Goal: Task Accomplishment & Management: Manage account settings

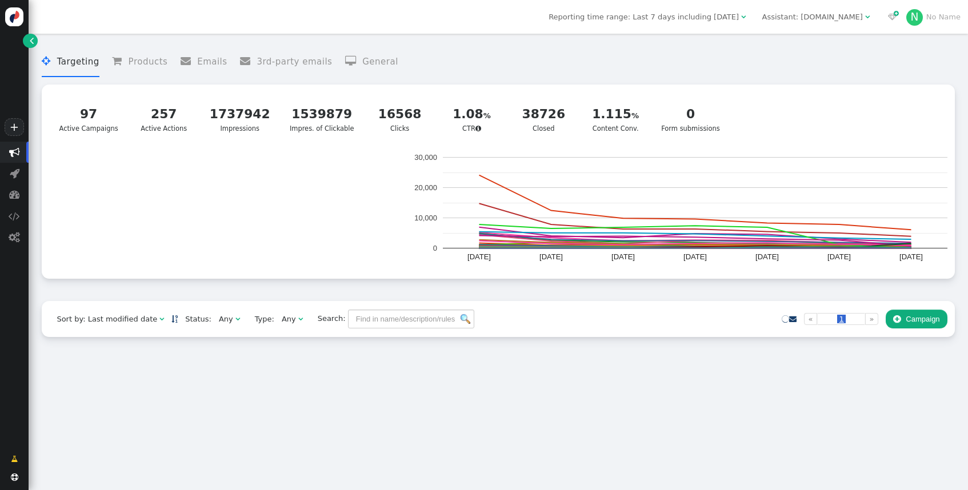
click at [796, 9] on span "Assistant: mustdotravels.com " at bounding box center [815, 17] width 122 height 17
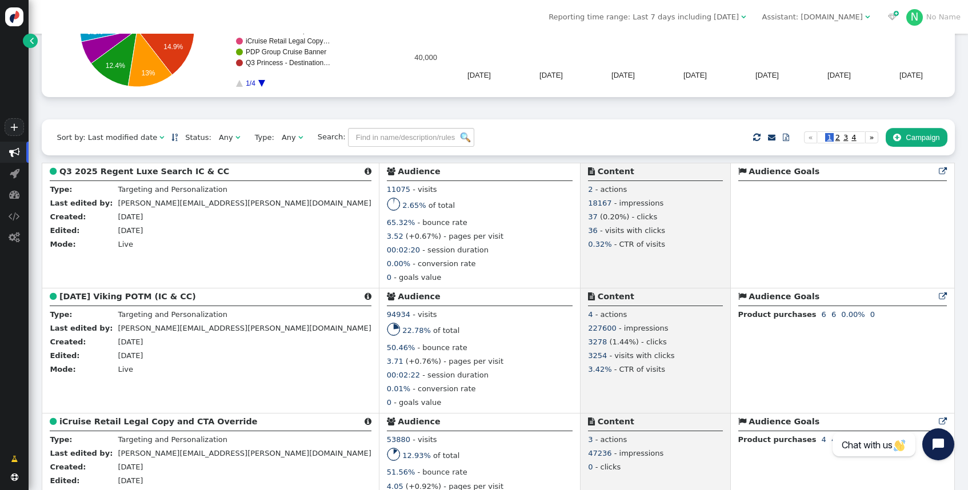
scroll to position [188, 0]
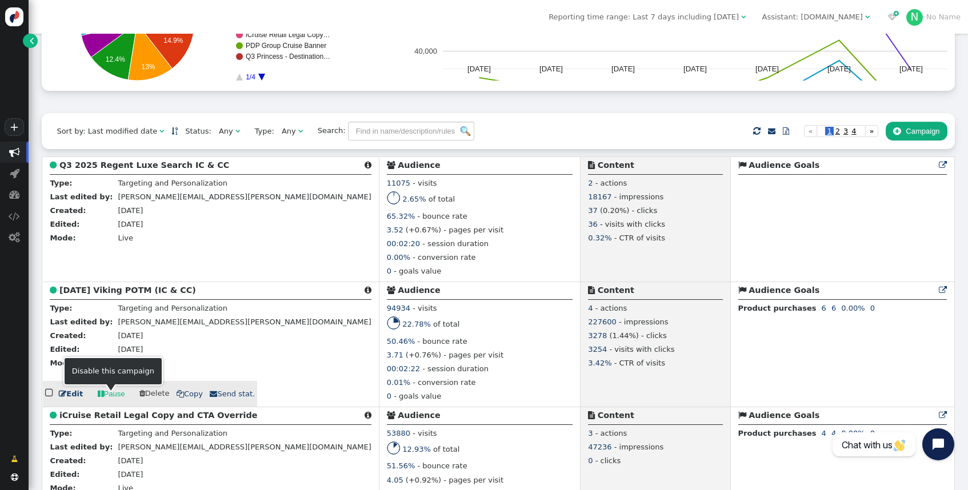
click at [111, 398] on link " Pause" at bounding box center [111, 393] width 42 height 19
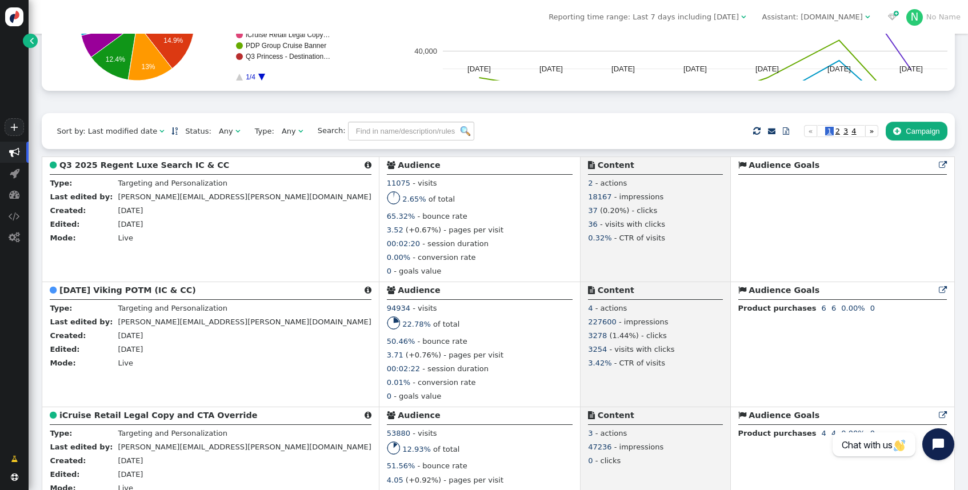
scroll to position [189, 0]
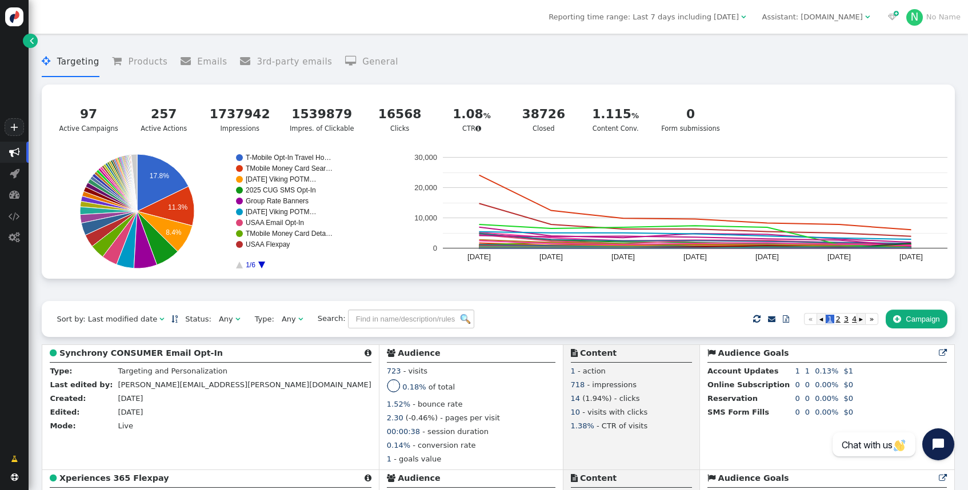
click at [820, 14] on div "Assistant: mustdotravels.com" at bounding box center [812, 16] width 101 height 11
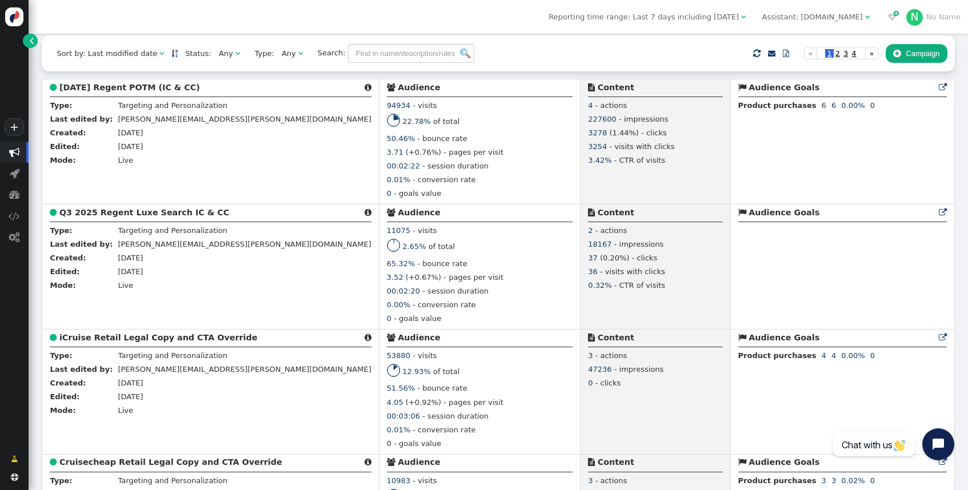
scroll to position [265, 0]
click at [150, 216] on b "Q3 2025 Regent Luxe Search IC & CC" at bounding box center [144, 212] width 170 height 9
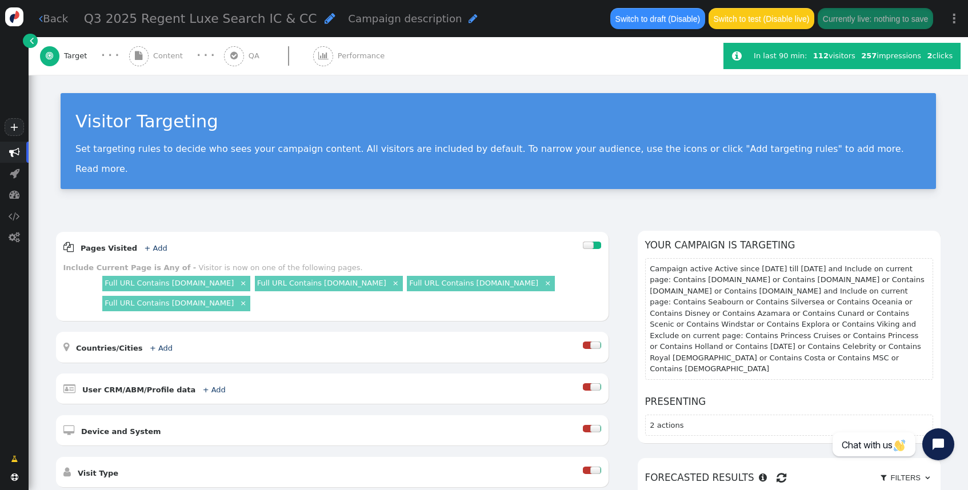
click at [162, 55] on span "Content" at bounding box center [170, 55] width 34 height 11
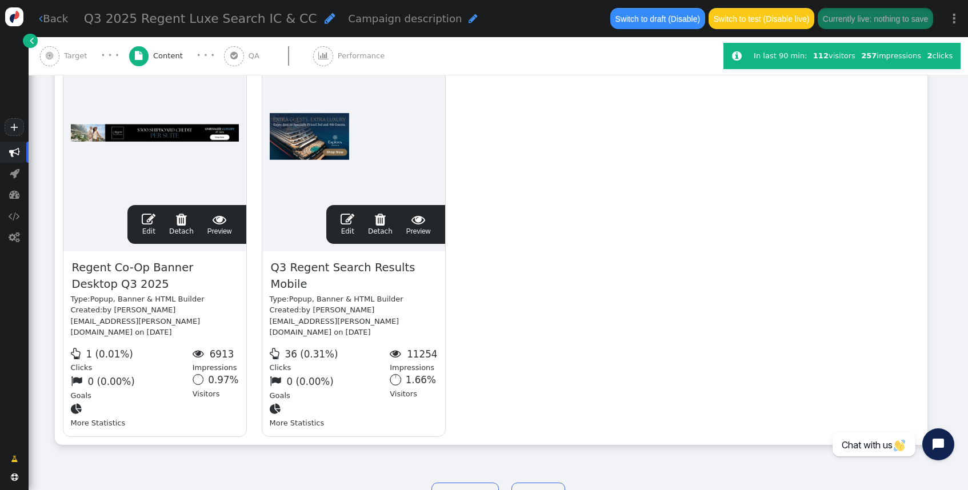
scroll to position [266, 0]
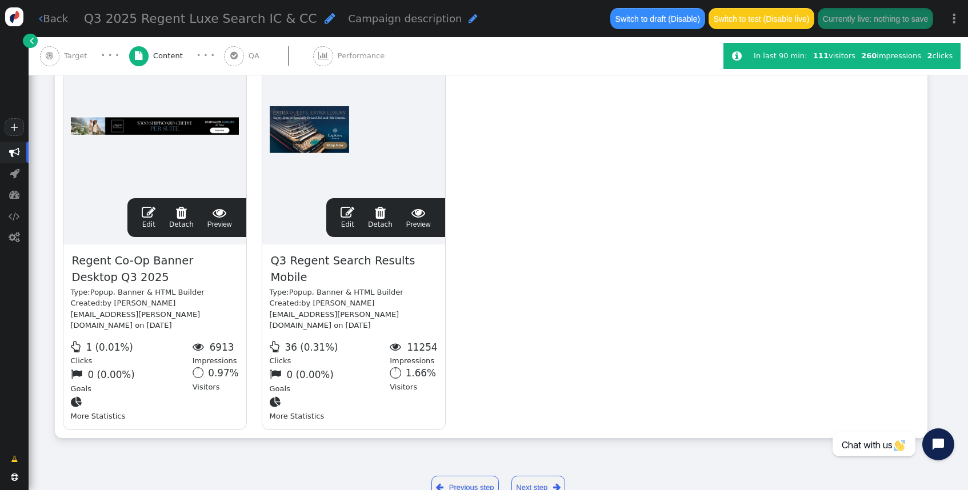
click at [152, 215] on span "" at bounding box center [149, 213] width 14 height 14
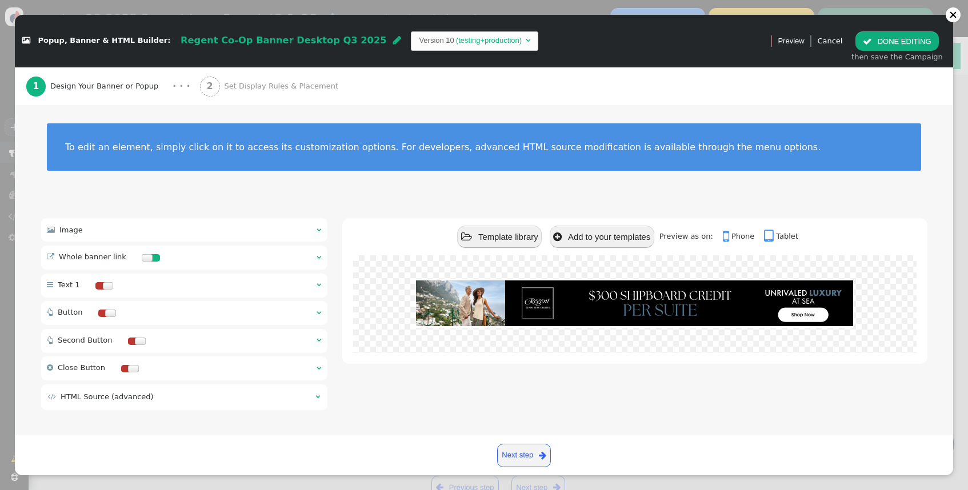
scroll to position [3, 0]
click at [318, 256] on span "" at bounding box center [318, 256] width 5 height 7
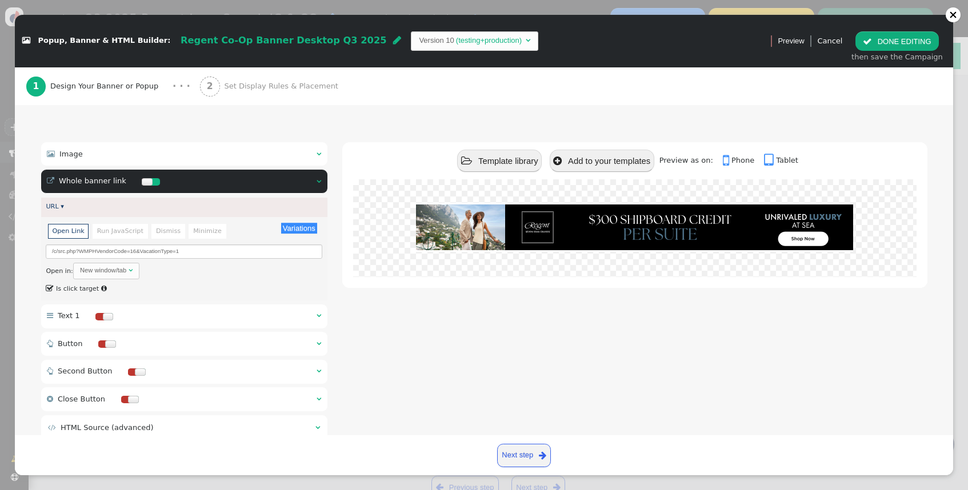
scroll to position [85, 0]
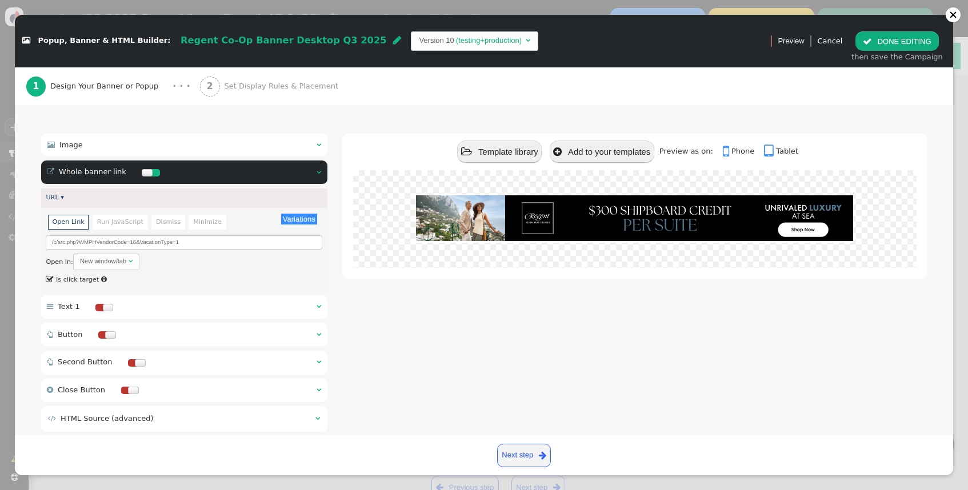
click at [248, 85] on span "Set Display Rules & Placement" at bounding box center [283, 86] width 118 height 11
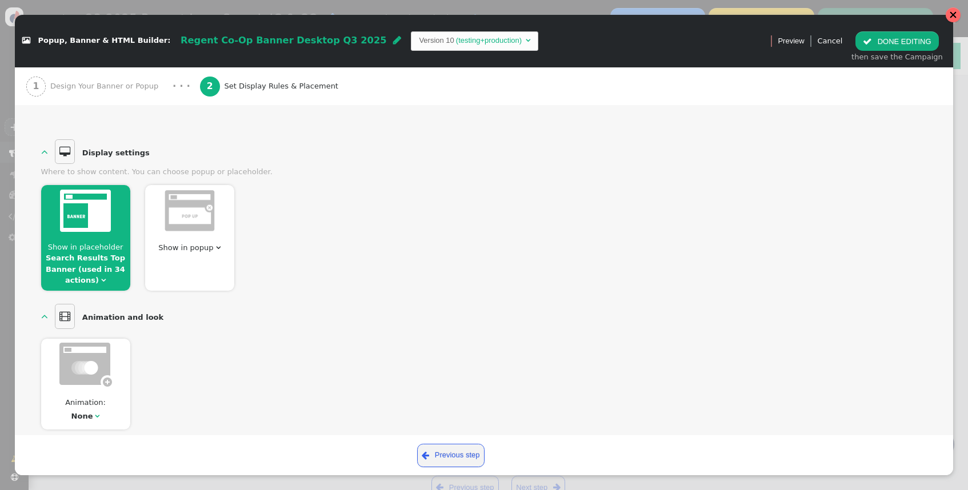
click at [952, 14] on div at bounding box center [953, 15] width 8 height 8
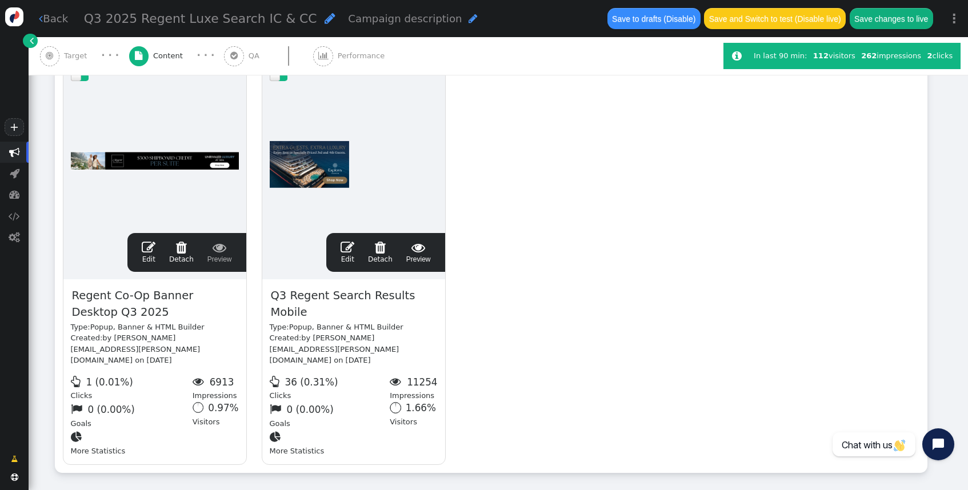
scroll to position [230, 0]
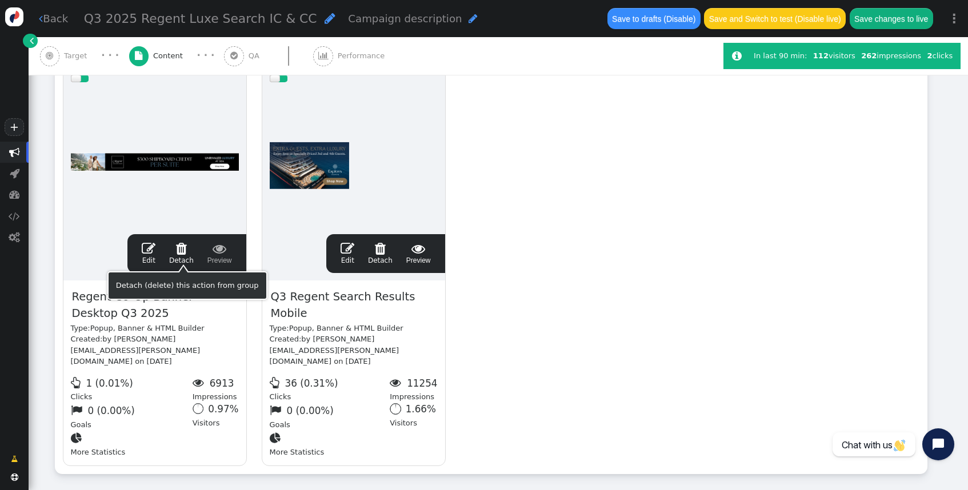
click at [352, 251] on span "" at bounding box center [347, 249] width 14 height 14
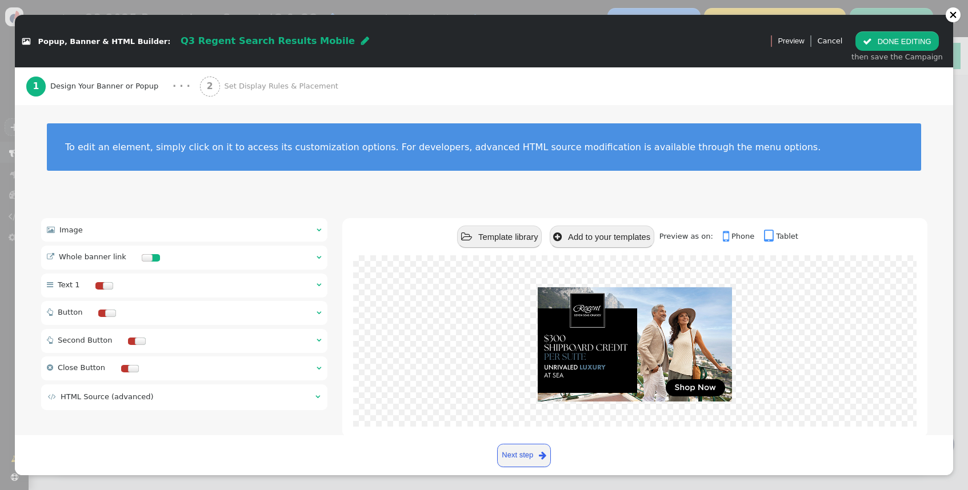
scroll to position [14, 0]
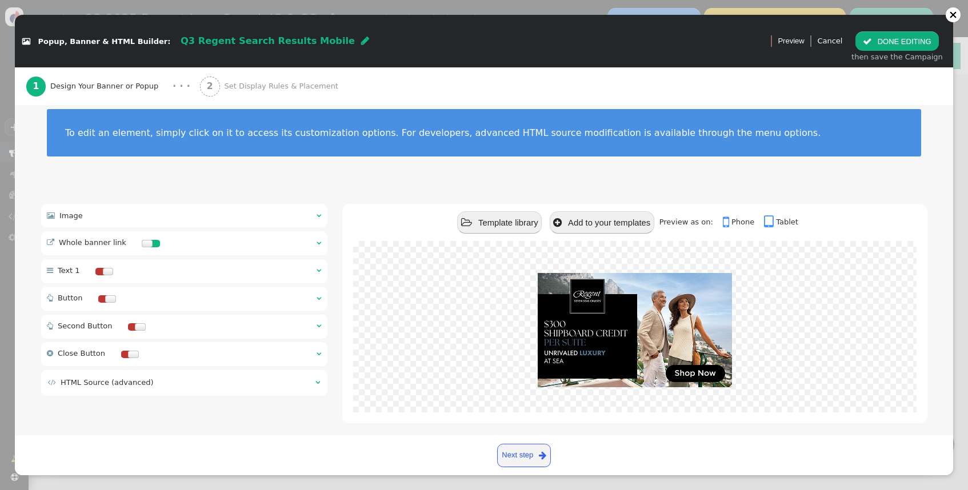
click at [319, 243] on span "" at bounding box center [318, 242] width 5 height 7
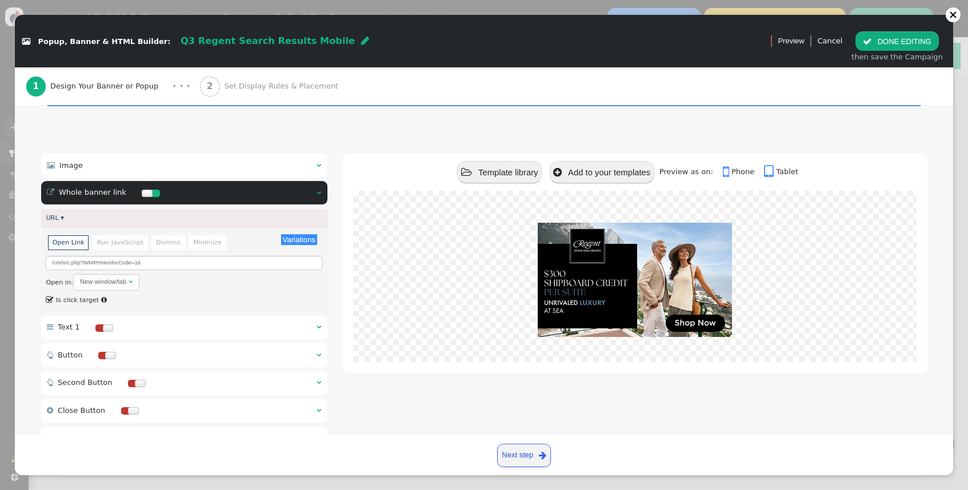
scroll to position [77, 0]
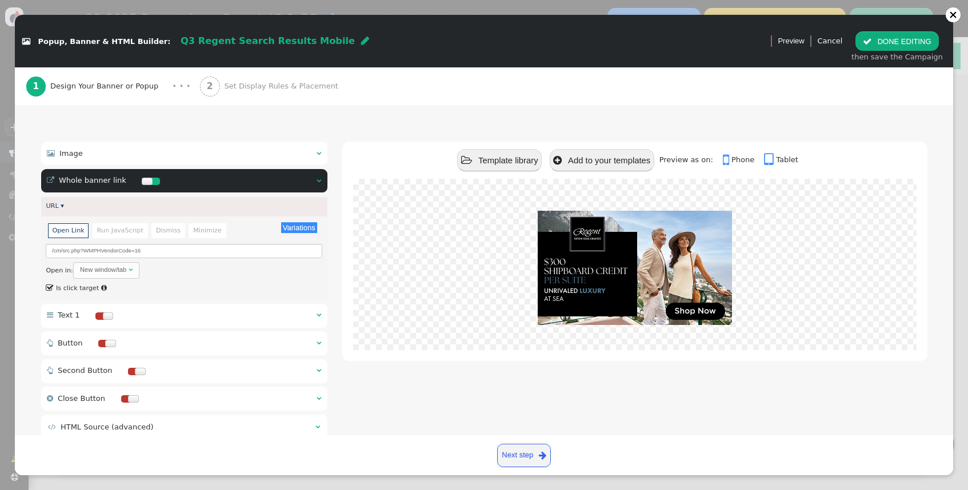
click at [275, 88] on span "Set Display Rules & Placement" at bounding box center [283, 86] width 118 height 11
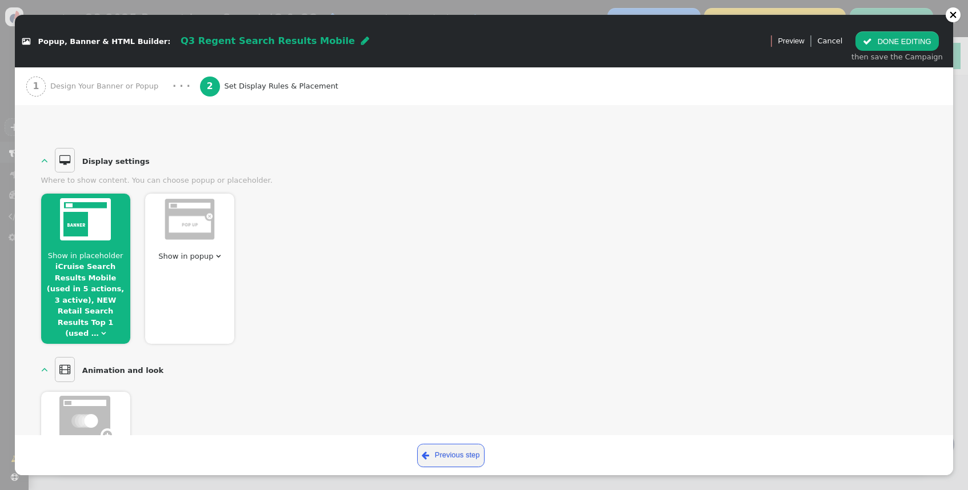
click at [102, 330] on span "" at bounding box center [103, 333] width 5 height 7
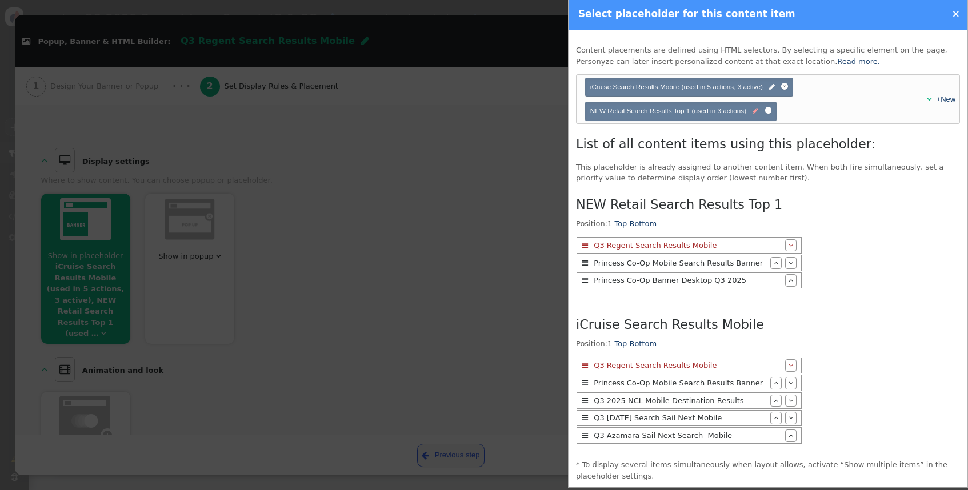
click at [755, 113] on span "" at bounding box center [755, 111] width 6 height 10
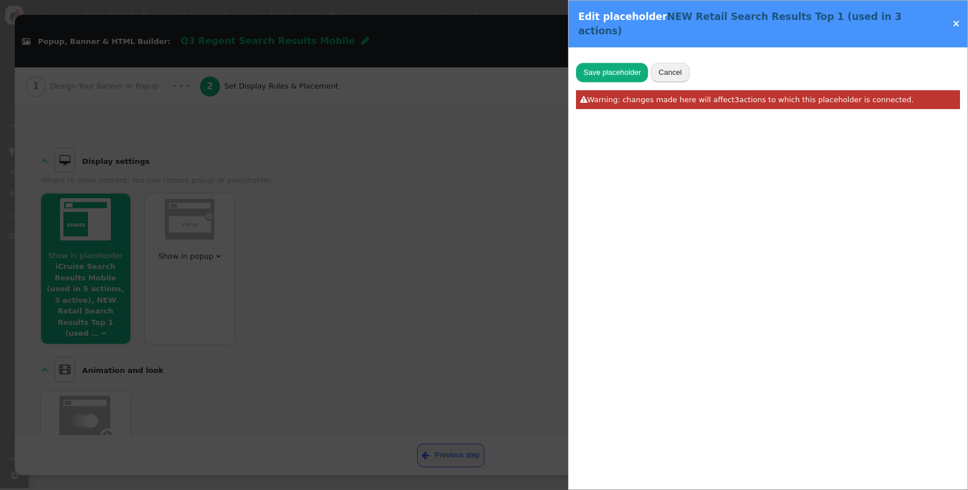
scroll to position [0, 0]
type input "NEW Retail Search Results Top 1"
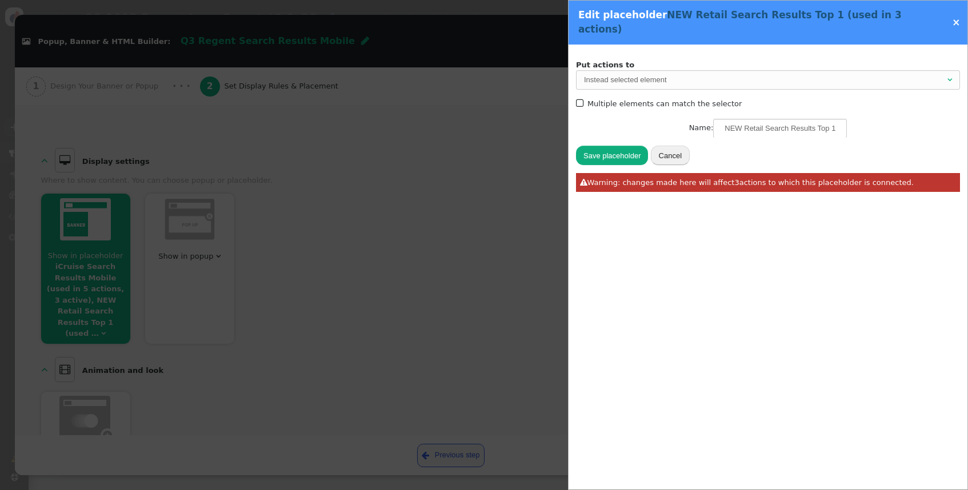
type input "#retail-search-results-promo-container-1"
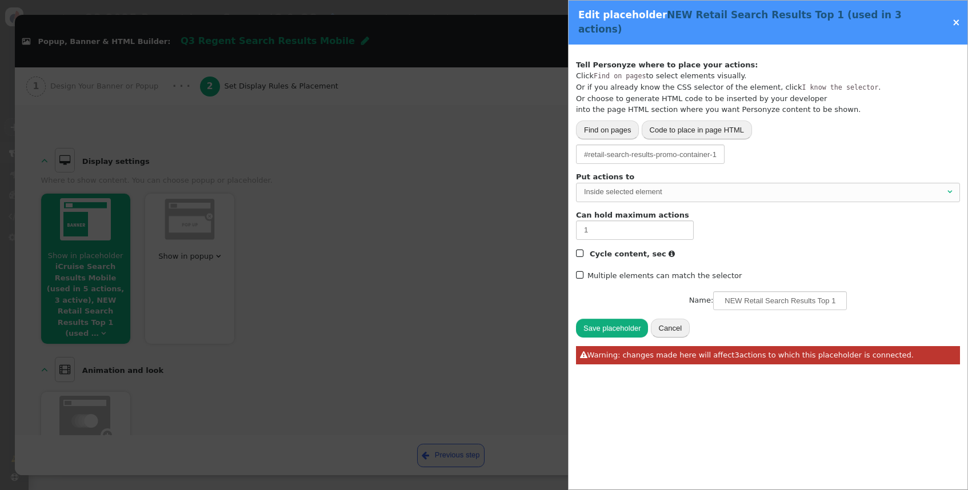
click at [955, 17] on link "×" at bounding box center [956, 22] width 8 height 11
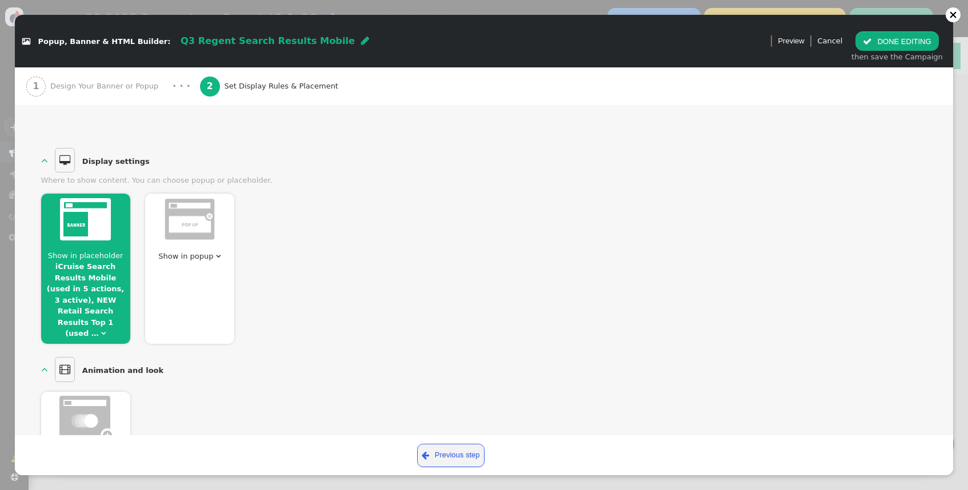
click at [105, 322] on span "Show in placeholder iCruise Search Results Mobile (used in 5 actions, 3 active)…" at bounding box center [85, 294] width 89 height 89
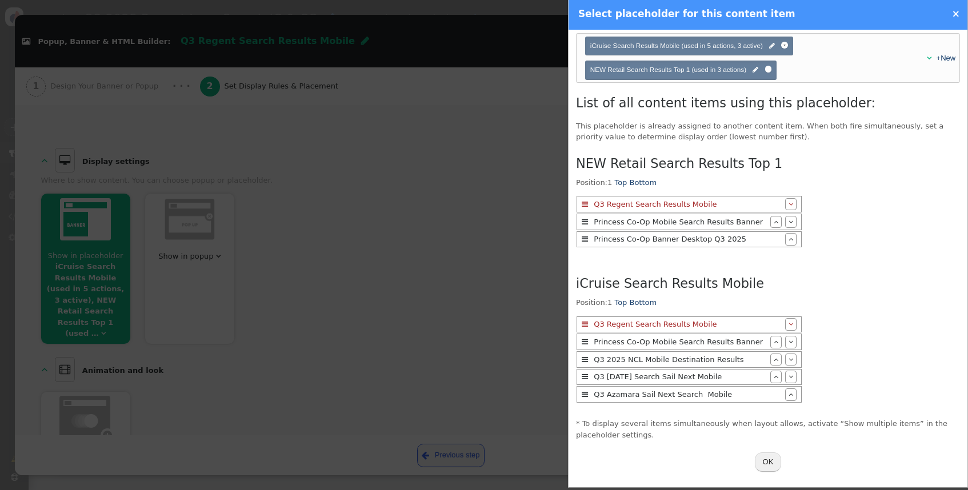
scroll to position [41, 0]
click at [957, 11] on link "×" at bounding box center [956, 13] width 8 height 11
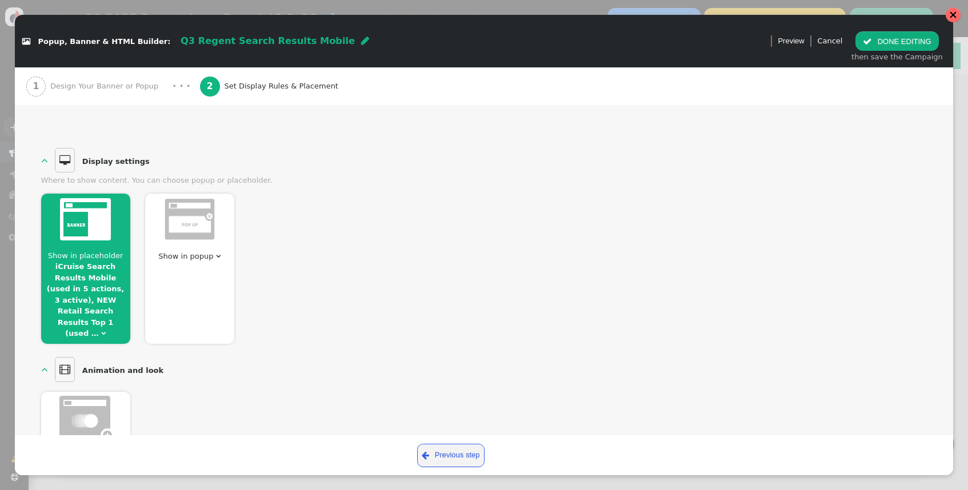
click at [952, 12] on div at bounding box center [953, 15] width 8 height 8
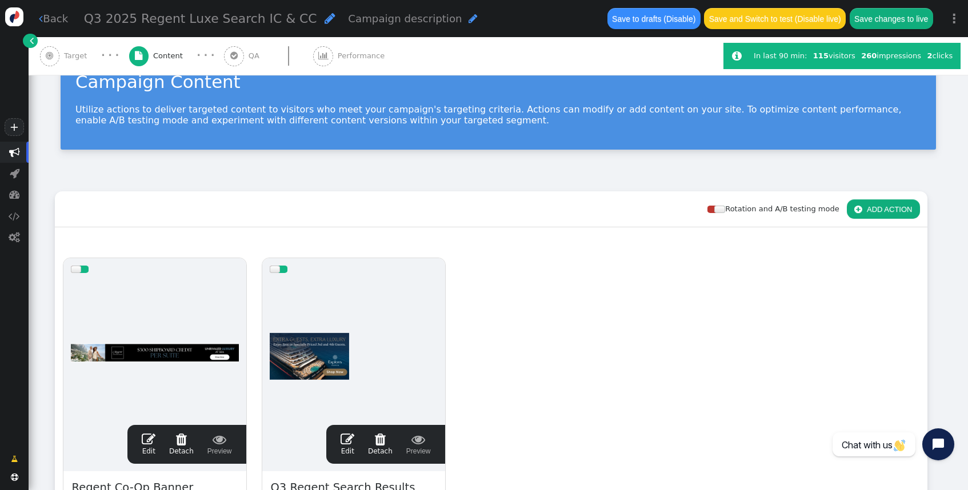
scroll to position [19, 0]
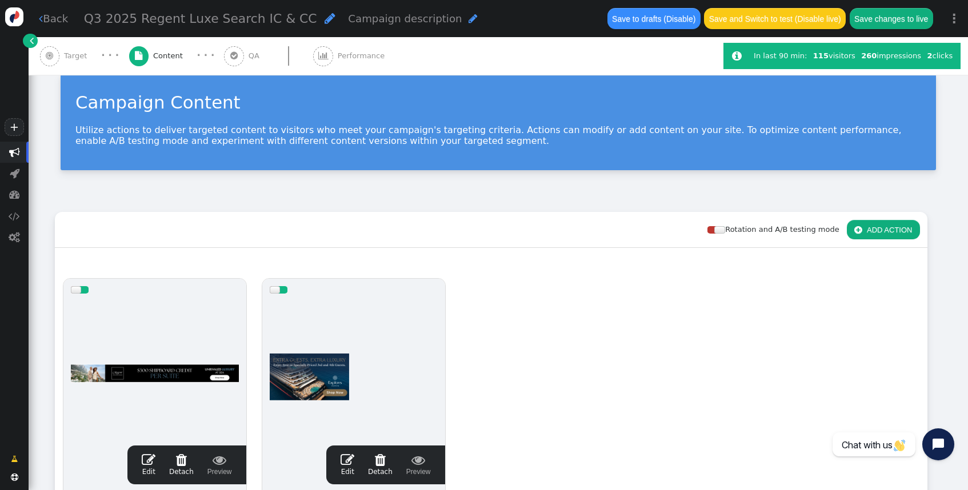
click at [79, 54] on span "Target" at bounding box center [77, 55] width 27 height 11
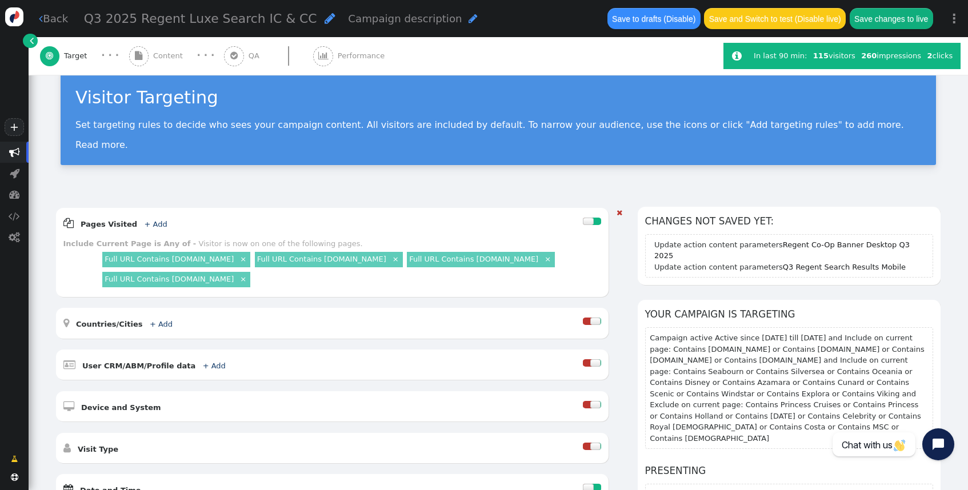
scroll to position [0, 0]
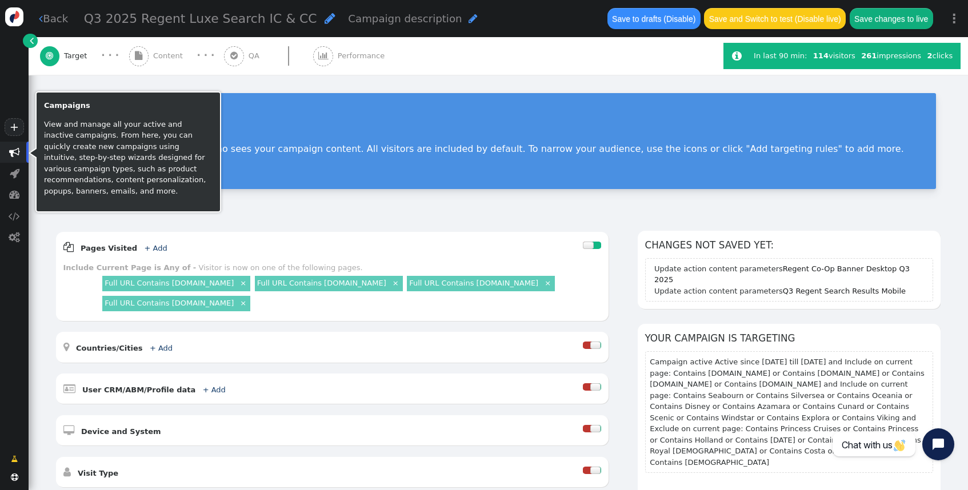
click at [16, 152] on span "" at bounding box center [14, 152] width 11 height 11
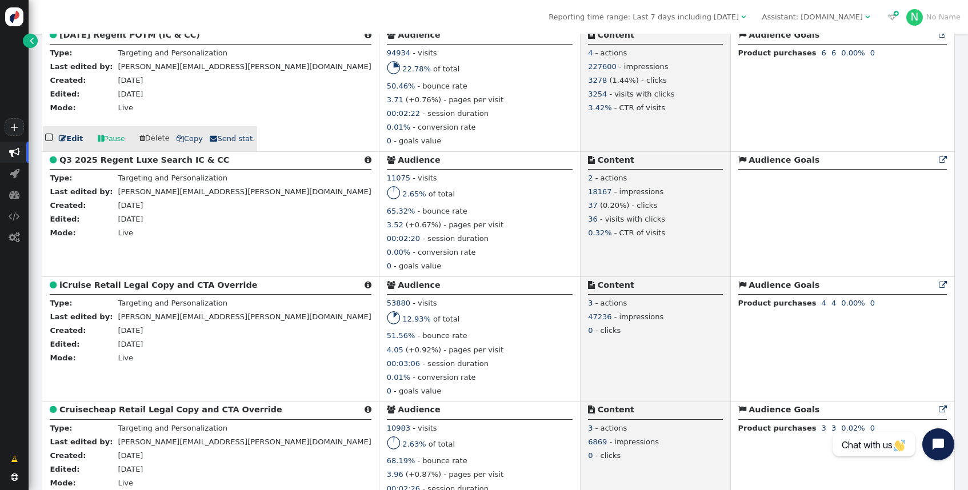
scroll to position [320, 0]
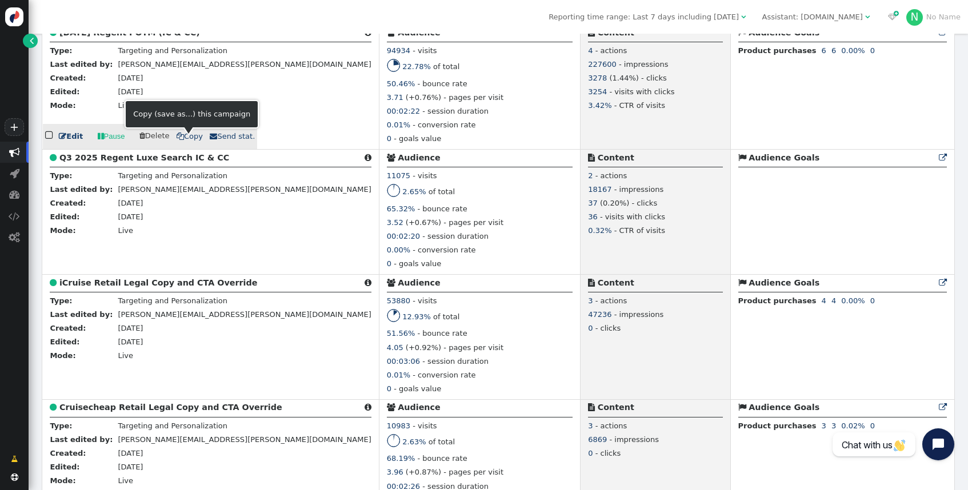
click at [183, 139] on span " Copy" at bounding box center [189, 136] width 26 height 9
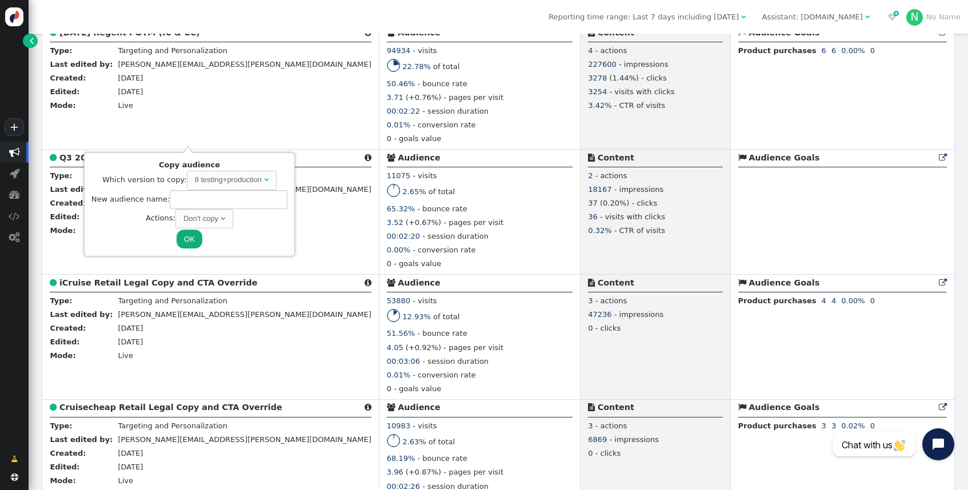
click at [215, 218] on div "Don't copy" at bounding box center [200, 218] width 35 height 11
click at [267, 216] on div "Actions: Don't copy " at bounding box center [189, 218] width 196 height 19
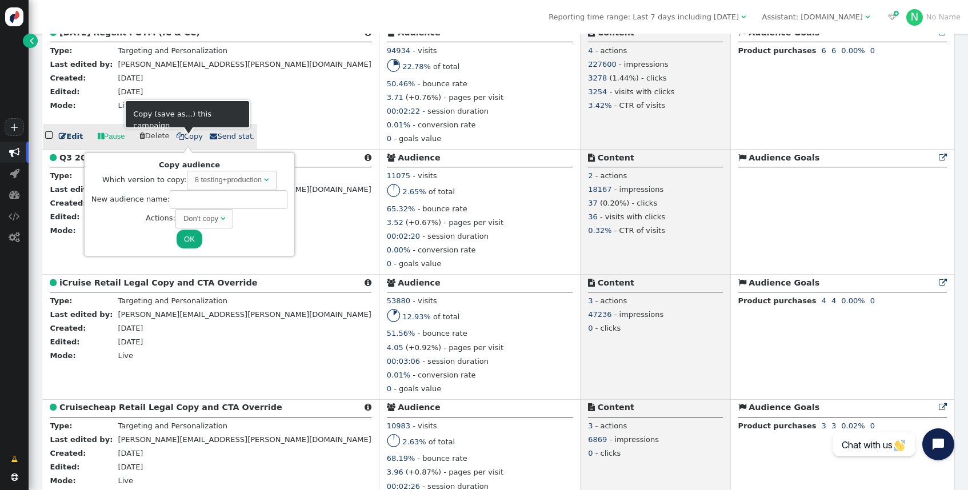
click at [178, 133] on div "  Edit  Pause  Delete  Copy  Send stat." at bounding box center [150, 136] width 214 height 25
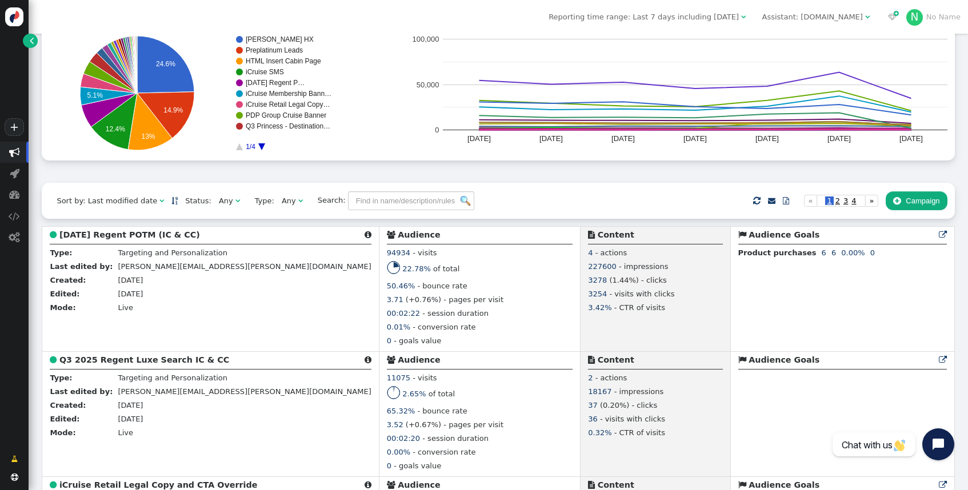
scroll to position [129, 0]
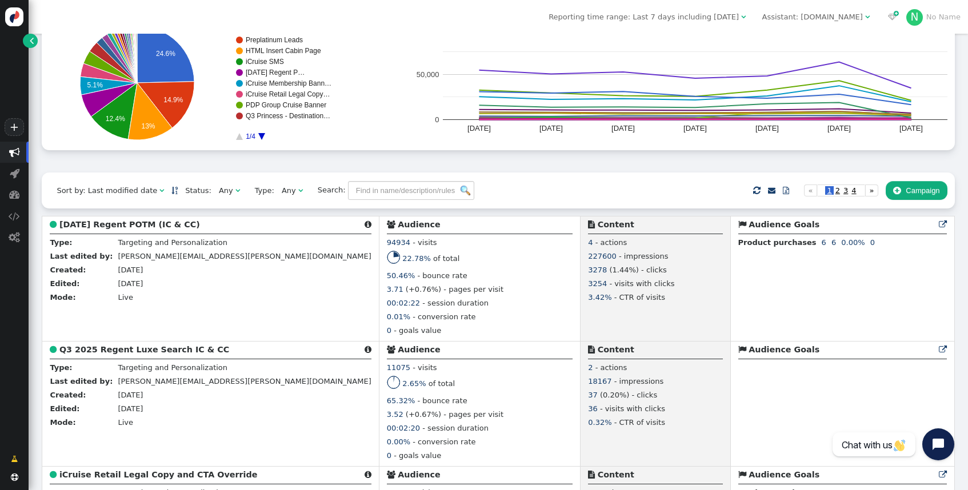
click at [235, 194] on span "" at bounding box center [237, 190] width 5 height 7
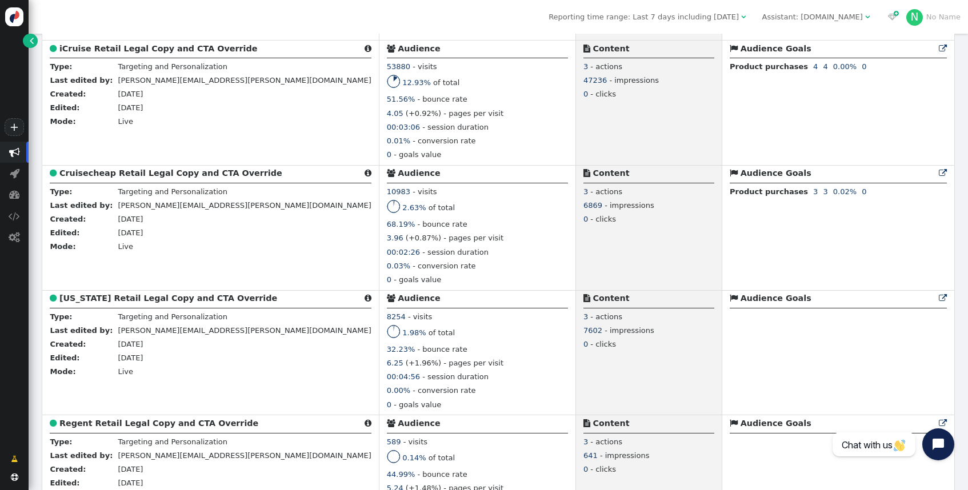
scroll to position [494, 0]
